Goal: Transaction & Acquisition: Purchase product/service

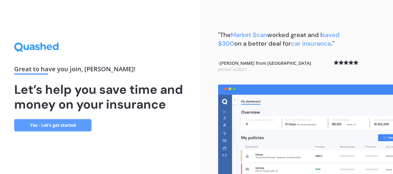
click at [74, 126] on link "Yes - Let’s get started" at bounding box center [52, 125] width 77 height 12
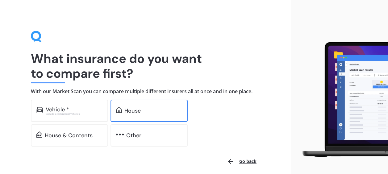
click at [157, 115] on div "House" at bounding box center [149, 111] width 77 height 22
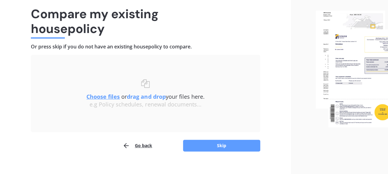
scroll to position [51, 0]
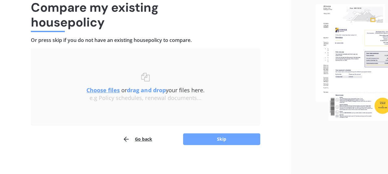
click at [207, 140] on button "Skip" at bounding box center [221, 139] width 77 height 12
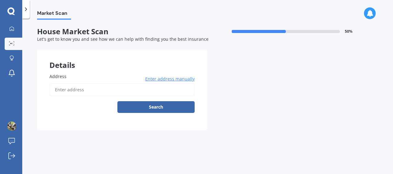
click at [101, 88] on input "Address" at bounding box center [121, 89] width 145 height 13
type input "[STREET_ADDRESS]"
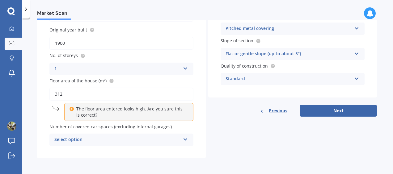
scroll to position [75, 0]
click at [154, 139] on div "Select option" at bounding box center [117, 139] width 126 height 7
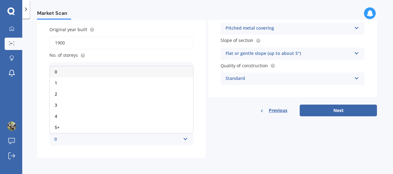
click at [154, 139] on div "0" at bounding box center [117, 139] width 126 height 7
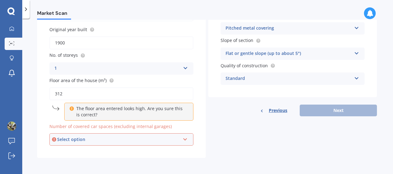
click at [154, 139] on div "Select option" at bounding box center [118, 139] width 123 height 7
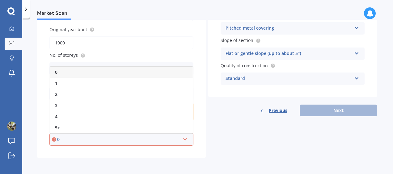
click at [145, 73] on div "0" at bounding box center [121, 72] width 143 height 11
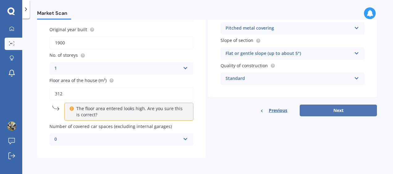
click at [338, 107] on button "Next" at bounding box center [337, 111] width 77 height 12
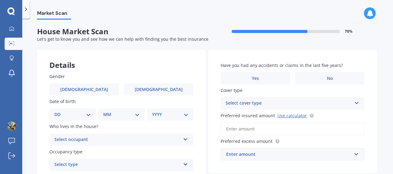
scroll to position [2, 0]
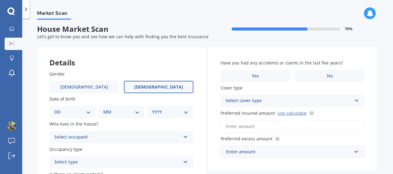
click at [164, 90] on label "[DEMOGRAPHIC_DATA]" at bounding box center [158, 87] width 69 height 12
click at [0, 0] on input "[DEMOGRAPHIC_DATA]" at bounding box center [0, 0] width 0 height 0
click at [60, 115] on select "DD 01 02 03 04 05 06 07 08 09 10 11 12 13 14 15 16 17 18 19 20 21 22 23 24 25 2…" at bounding box center [72, 112] width 36 height 7
select select "10"
click at [59, 109] on select "DD 01 02 03 04 05 06 07 08 09 10 11 12 13 14 15 16 17 18 19 20 21 22 23 24 25 2…" at bounding box center [72, 112] width 36 height 7
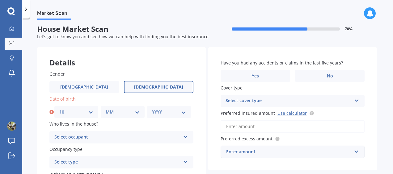
click at [107, 112] on select "MM 01 02 03 04 05 06 07 08 09 10 11 12" at bounding box center [123, 112] width 34 height 7
click at [106, 109] on select "MM 01 02 03 04 05 06 07 08 09 10 11 12" at bounding box center [123, 112] width 34 height 7
click at [114, 112] on select "MM 01 02 03 04 05 06 07 08 09 10 11 12" at bounding box center [123, 112] width 34 height 7
select select "07"
click at [106, 109] on select "MM 01 02 03 04 05 06 07 08 09 10 11 12" at bounding box center [123, 112] width 34 height 7
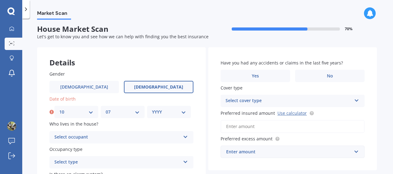
click at [163, 111] on select "YYYY 2009 2008 2007 2006 2005 2004 2003 2002 2001 2000 1999 1998 1997 1996 1995…" at bounding box center [169, 112] width 34 height 7
select select "1978"
click at [152, 109] on select "YYYY 2009 2008 2007 2006 2005 2004 2003 2002 2001 2000 1999 1998 1997 1996 1995…" at bounding box center [169, 112] width 34 height 7
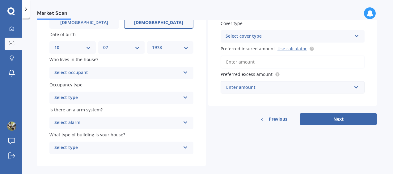
scroll to position [76, 0]
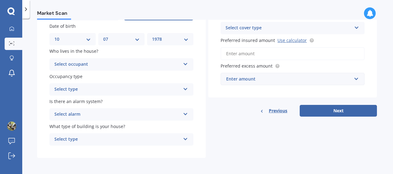
click at [121, 62] on div "Select occupant" at bounding box center [117, 64] width 126 height 7
click at [106, 78] on div "Owner" at bounding box center [121, 76] width 143 height 11
click at [103, 89] on div "Select type" at bounding box center [117, 89] width 126 height 7
click at [94, 104] on div "Permanent" at bounding box center [121, 101] width 143 height 11
click at [110, 113] on div "Select alarm" at bounding box center [117, 114] width 126 height 7
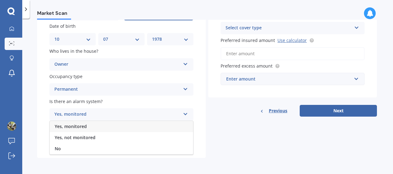
click at [110, 113] on div "Yes, monitored" at bounding box center [117, 114] width 126 height 7
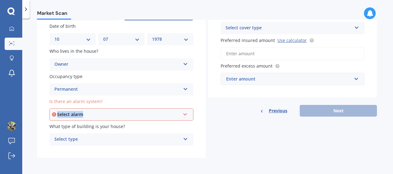
click at [111, 111] on div "Select alarm" at bounding box center [118, 114] width 123 height 7
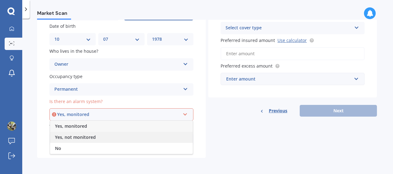
click at [99, 138] on div "Yes, not monitored" at bounding box center [121, 137] width 143 height 11
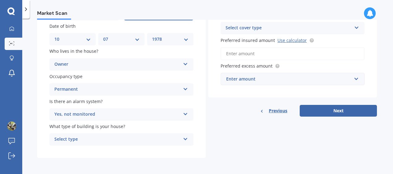
click at [146, 138] on div "Select type" at bounding box center [117, 139] width 126 height 7
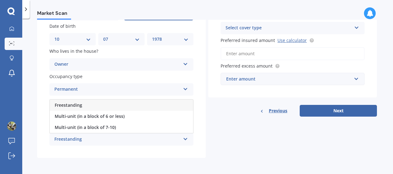
click at [128, 103] on div "Freestanding" at bounding box center [121, 105] width 143 height 11
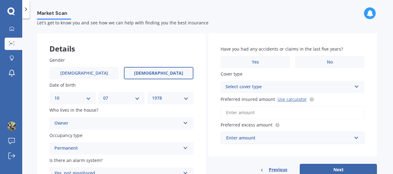
scroll to position [17, 0]
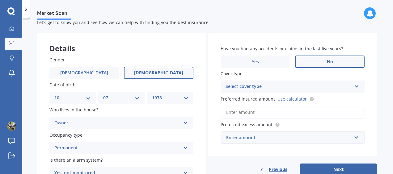
click at [328, 64] on span "No" at bounding box center [330, 61] width 6 height 5
click at [0, 0] on input "No" at bounding box center [0, 0] width 0 height 0
click at [346, 83] on div "Select cover type" at bounding box center [288, 86] width 126 height 7
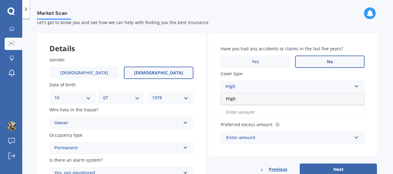
click at [340, 87] on div "High" at bounding box center [288, 86] width 126 height 7
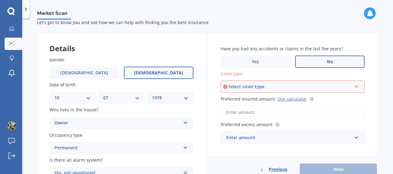
click at [340, 87] on div "Select cover type" at bounding box center [289, 86] width 123 height 7
click at [330, 100] on div "High" at bounding box center [292, 98] width 143 height 11
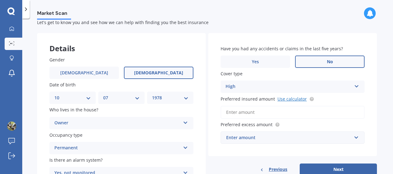
click at [282, 98] on link "Use calculator" at bounding box center [291, 99] width 29 height 6
click at [350, 138] on input "text" at bounding box center [290, 138] width 138 height 12
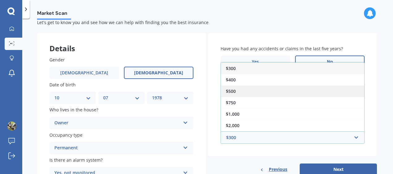
click at [270, 89] on div "$500" at bounding box center [292, 91] width 143 height 11
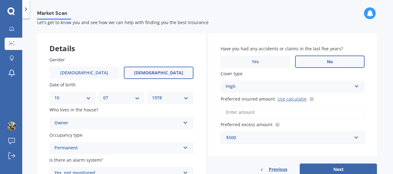
scroll to position [57, 0]
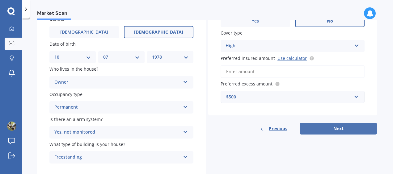
click at [318, 130] on button "Next" at bounding box center [337, 129] width 77 height 12
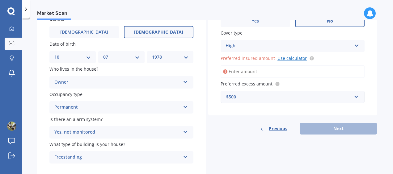
click at [288, 57] on link "Use calculator" at bounding box center [291, 58] width 29 height 6
click at [250, 73] on input "Preferred insured amount Use calculator" at bounding box center [292, 71] width 144 height 13
paste input "$1,453,724"
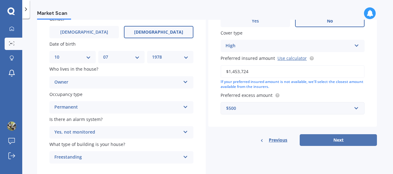
type input "$1,453,724"
click at [338, 141] on button "Next" at bounding box center [337, 140] width 77 height 12
select select "10"
select select "07"
select select "1978"
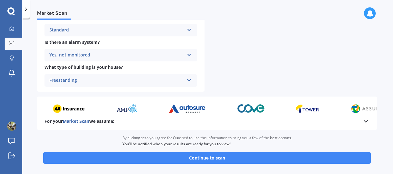
scroll to position [272, 0]
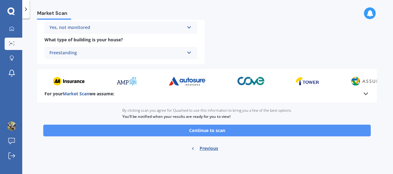
click at [278, 129] on button "Continue to scan" at bounding box center [206, 131] width 327 height 12
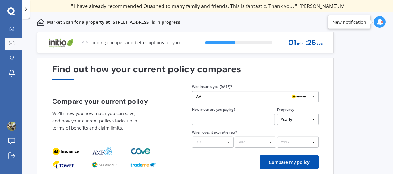
click at [303, 119] on select "Yearly Six-Monthly Quarterly Monthly Fortnightly Weekly One-Off" at bounding box center [297, 119] width 41 height 11
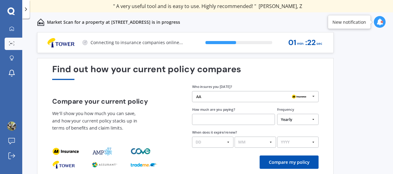
click at [224, 120] on input "text" at bounding box center [233, 119] width 83 height 11
click at [289, 99] on div at bounding box center [299, 97] width 22 height 7
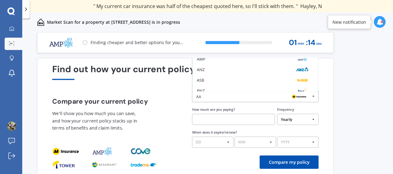
click at [218, 120] on input "text" at bounding box center [233, 119] width 83 height 11
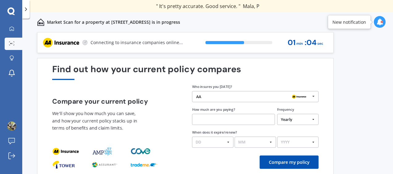
paste input "$244.75"
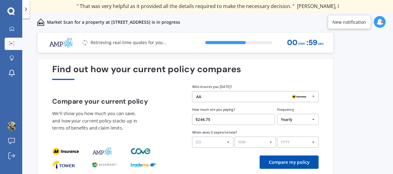
type input "$244.75"
click at [281, 97] on div "AA" at bounding box center [253, 96] width 114 height 4
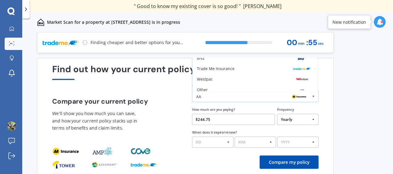
scroll to position [40, 0]
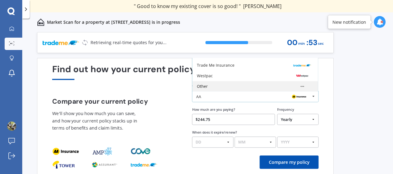
click at [217, 90] on div "Other" at bounding box center [254, 86] width 125 height 10
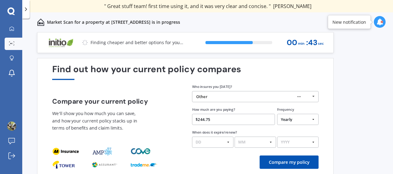
click at [250, 144] on select "MM 01 02 03 04 05 06 07 08 09 10 11 12" at bounding box center [254, 142] width 41 height 11
click at [204, 163] on div "Compare my policy" at bounding box center [185, 162] width 266 height 13
click at [273, 163] on button "Compare my policy" at bounding box center [288, 162] width 59 height 13
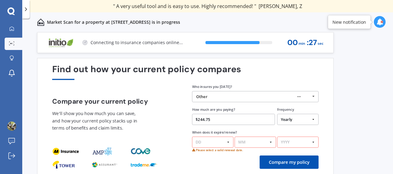
click at [221, 141] on select "DD 01 02 03 04 05 06 07 08 09 10 11 12 13 14 15 16 17 18 19 20 21 22 23 24 25 2…" at bounding box center [212, 142] width 41 height 11
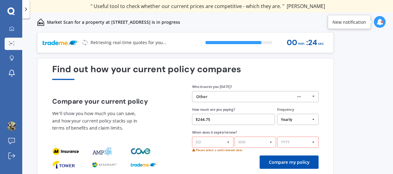
select select "01"
click at [192, 137] on select "DD 01 02 03 04 05 06 07 08 09 10 11 12 13 14 15 16 17 18 19 20 21 22 23 24 25 2…" at bounding box center [212, 142] width 41 height 11
click at [250, 142] on select "MM 01 02 03 04 05 06 07 08 09 10 11 12" at bounding box center [254, 142] width 41 height 11
select select "08"
click at [234, 137] on select "MM 01 02 03 04 05 06 07 08 09 10 11 12" at bounding box center [254, 142] width 41 height 11
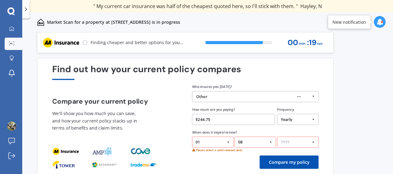
click at [293, 143] on select "YYYY 2026 2025 2024" at bounding box center [297, 142] width 41 height 11
select select "2026"
click at [277, 137] on select "YYYY 2026 2025 2024" at bounding box center [297, 142] width 41 height 11
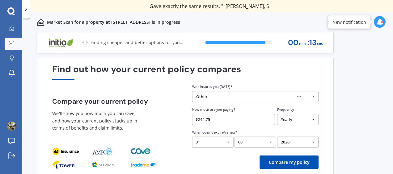
click at [278, 163] on button "Compare my policy" at bounding box center [288, 162] width 59 height 13
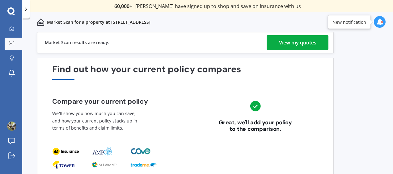
click at [312, 40] on div "View my quotes" at bounding box center [297, 42] width 37 height 15
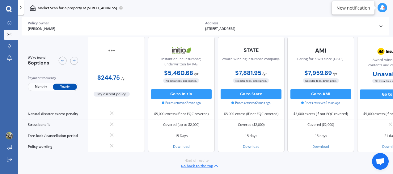
scroll to position [327, 0]
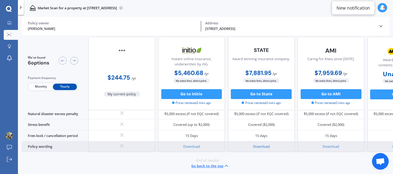
click at [263, 144] on link "Download" at bounding box center [261, 146] width 17 height 5
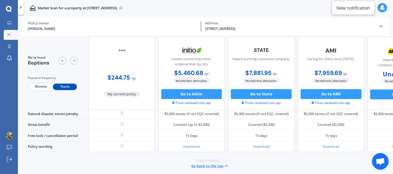
click at [381, 8] on icon at bounding box center [382, 8] width 6 height 6
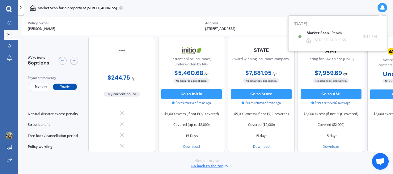
click at [158, 23] on div "Policy owner" at bounding box center [112, 23] width 169 height 4
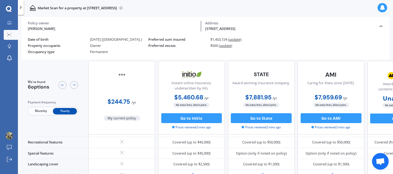
scroll to position [151, 0]
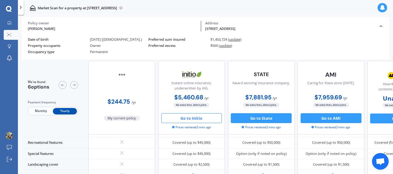
click at [182, 121] on button "Go to Initio" at bounding box center [191, 119] width 61 height 10
